Goal: Task Accomplishment & Management: Manage account settings

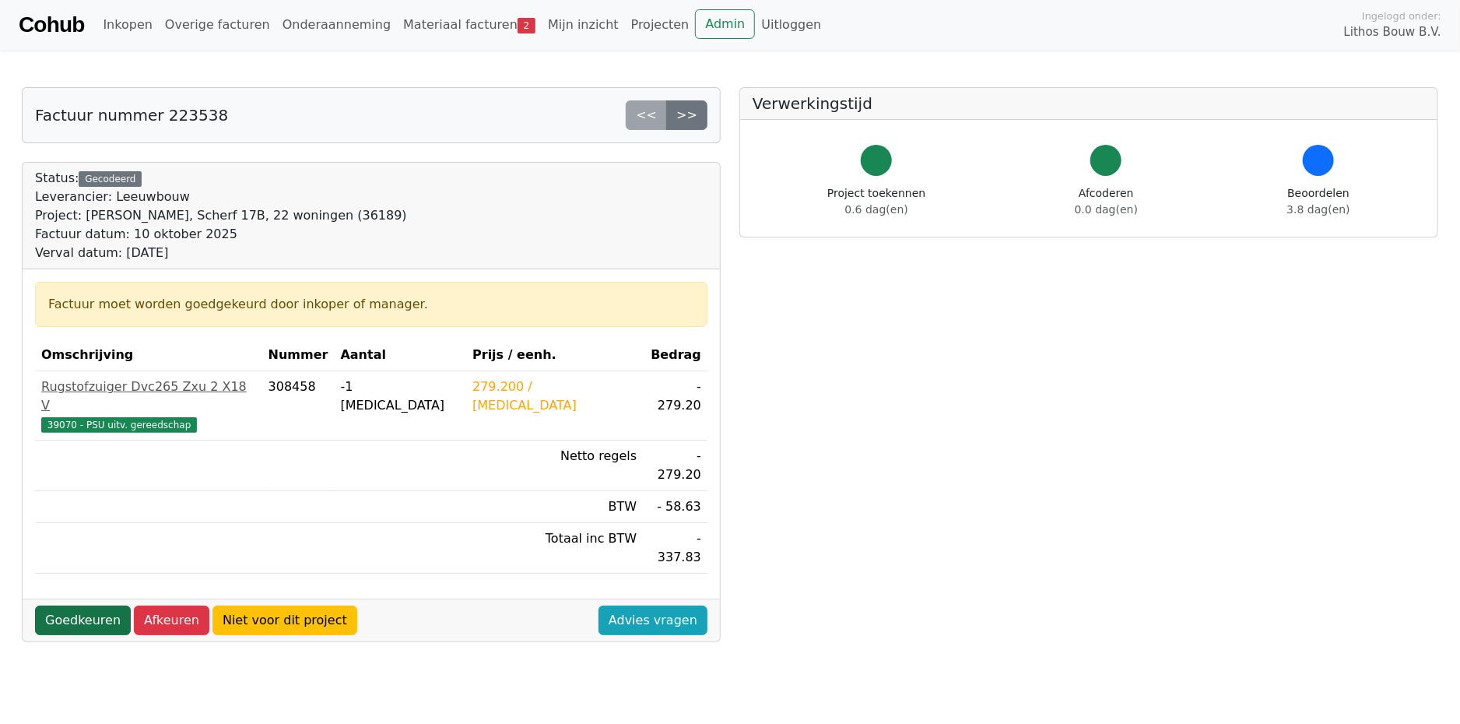
click at [81, 605] on link "Goedkeuren" at bounding box center [83, 620] width 96 height 30
